Goal: Ask a question: Seek information or help from site administrators or community

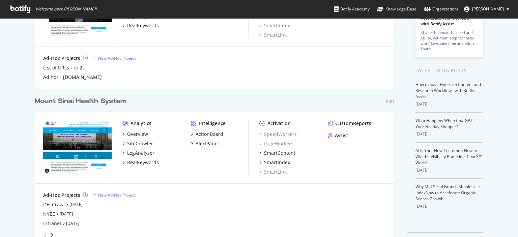
scroll to position [112, 0]
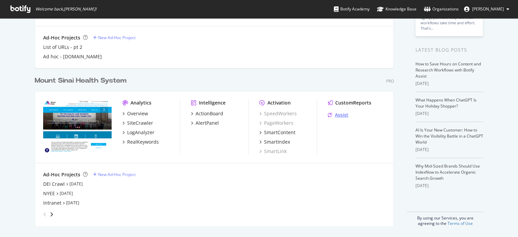
click at [339, 113] on div "Assist" at bounding box center [341, 115] width 13 height 7
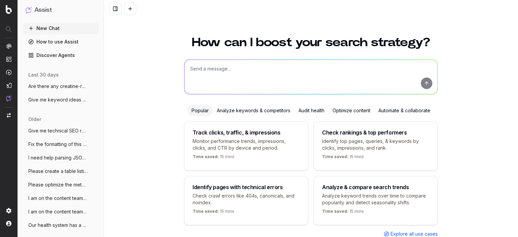
scroll to position [24, 0]
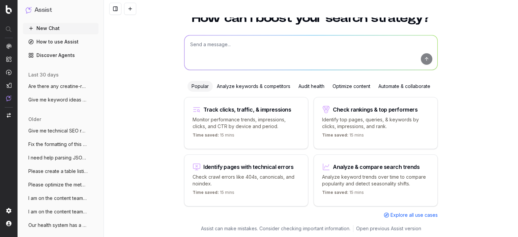
click at [247, 74] on div "How can I boost your search strategy? Popular Analyze keywords & competitors Au…" at bounding box center [311, 114] width 259 height 221
click at [245, 48] on textarea at bounding box center [311, 52] width 253 height 34
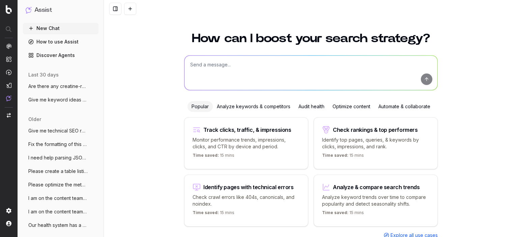
scroll to position [0, 0]
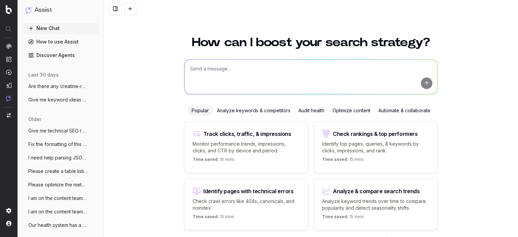
click at [214, 73] on textarea at bounding box center [311, 77] width 253 height 34
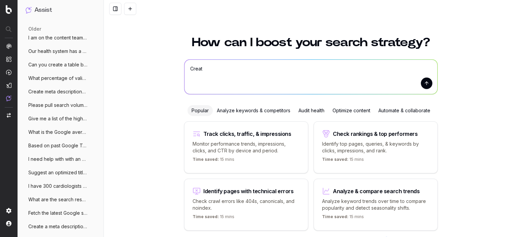
scroll to position [179, 0]
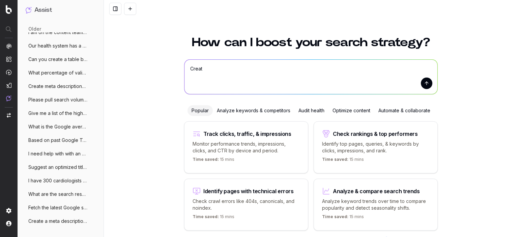
click at [58, 223] on span "Create a meta description for this conte" at bounding box center [57, 221] width 59 height 7
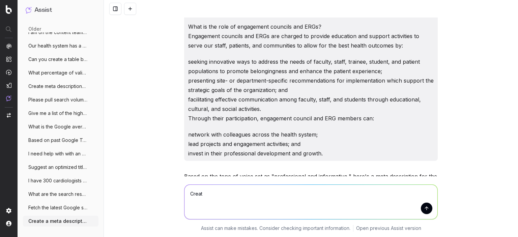
scroll to position [135, 0]
click at [240, 201] on textarea "Creat" at bounding box center [311, 202] width 253 height 34
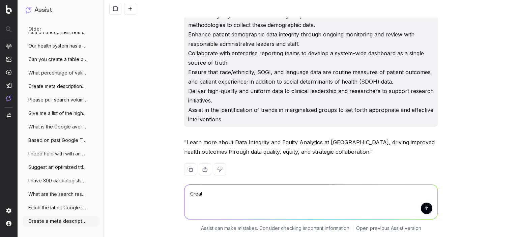
scroll to position [1742, 0]
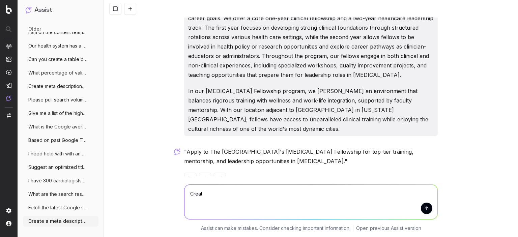
drag, startPoint x: 226, startPoint y: 205, endPoint x: 166, endPoint y: 194, distance: 61.1
click at [166, 194] on div "Creat Creat Assist can make mistakes. Consider checking important information. …" at bounding box center [311, 206] width 414 height 61
paste textarea "The Advanced Fellowship in Preventive Cardiology at The Mount Sinai Hospital of…"
type textarea "Now one for this: The Advanced Fellowship in Preventive Cardiology at The Mount…"
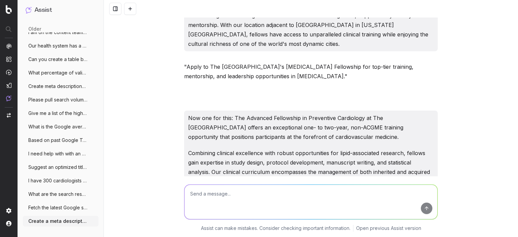
scroll to position [1962, 0]
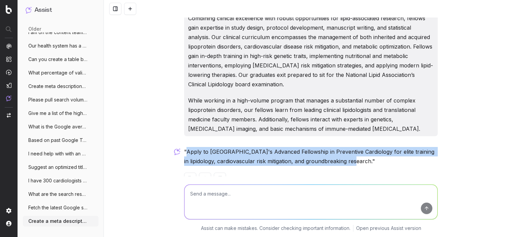
drag, startPoint x: 184, startPoint y: 132, endPoint x: 336, endPoint y: 142, distance: 152.5
click at [336, 147] on p ""Apply to Mount Sinai's Advanced Fellowship in Preventive Cardiology for elite …" at bounding box center [311, 156] width 254 height 19
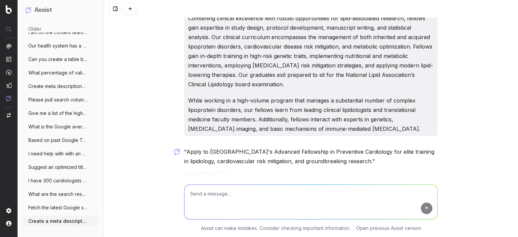
click at [285, 195] on textarea at bounding box center [311, 202] width 253 height 34
type textarea "Use "Learn more""
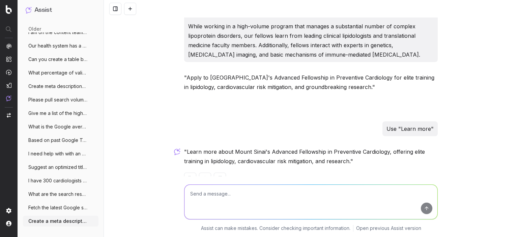
scroll to position [2036, 0]
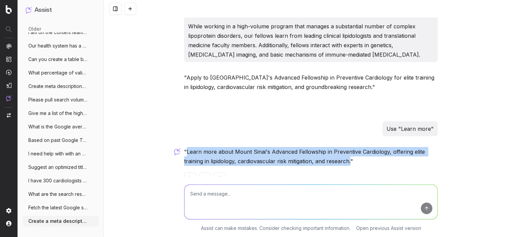
drag, startPoint x: 185, startPoint y: 132, endPoint x: 348, endPoint y: 142, distance: 163.6
click at [348, 147] on p ""Learn more about Mount Sinai's Advanced Fellowship in Preventive Cardiology, o…" at bounding box center [311, 156] width 254 height 19
copy p "Learn more about Mount Sinai's Advanced Fellowship in Preventive Cardiology, of…"
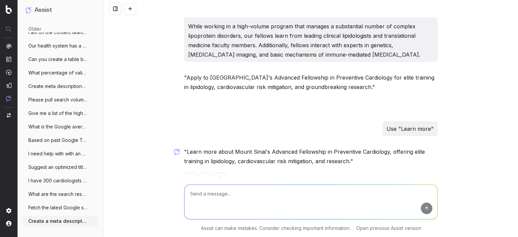
click at [308, 199] on textarea at bounding box center [311, 202] width 253 height 34
type textarea "T"
